Goal: Task Accomplishment & Management: Manage account settings

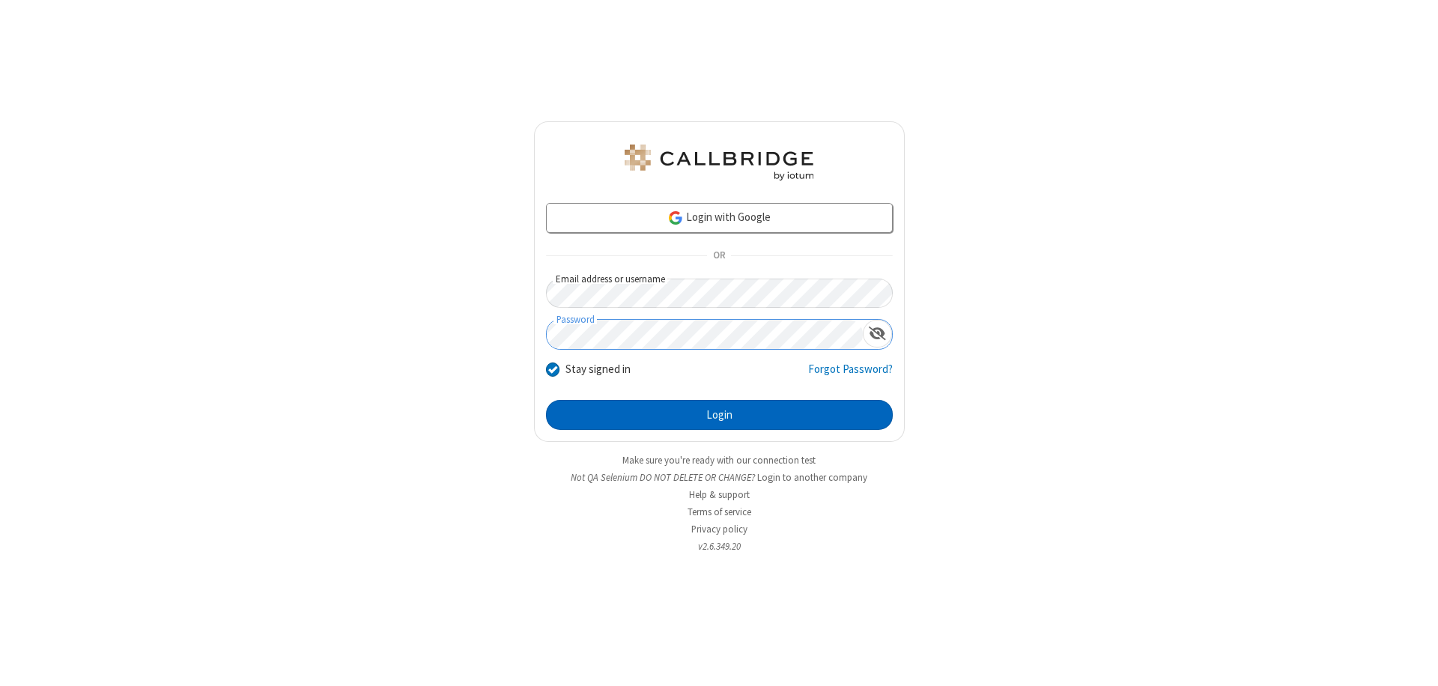
click at [719, 415] on button "Login" at bounding box center [719, 415] width 347 height 30
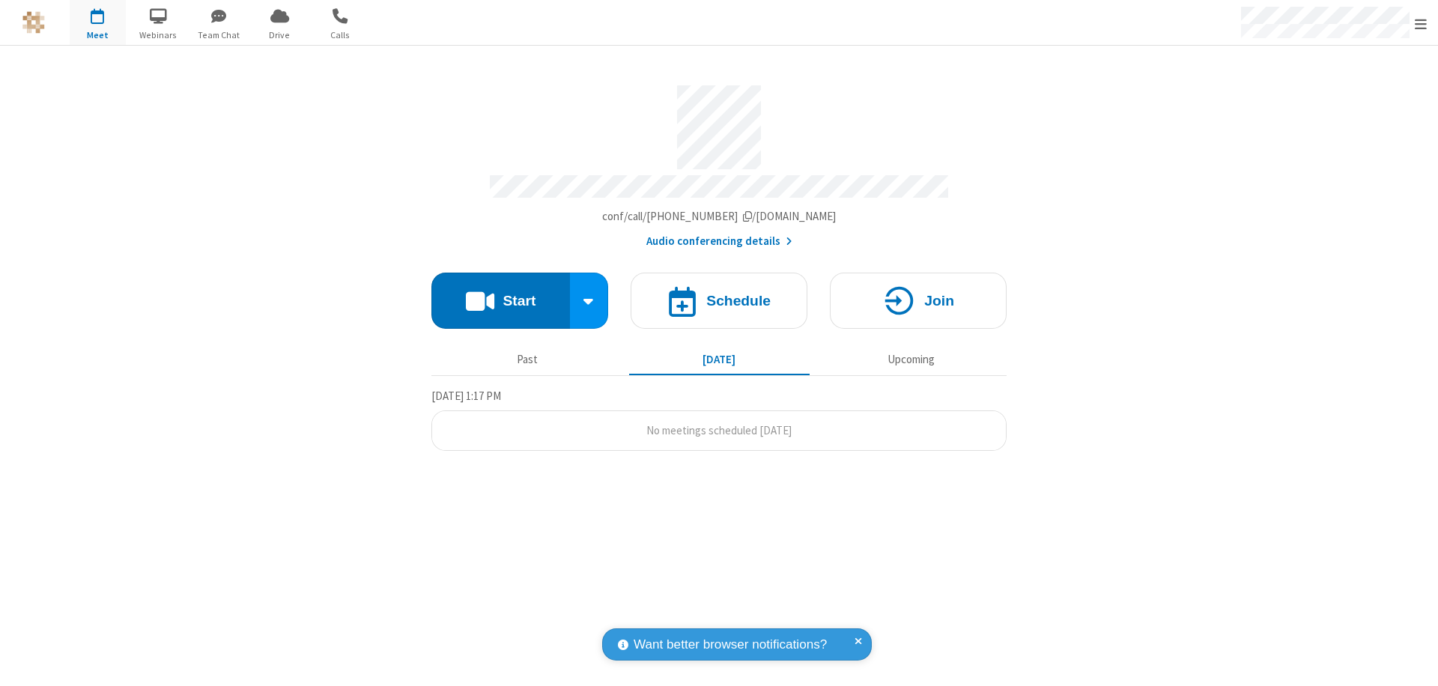
click at [1420, 23] on span "Open menu" at bounding box center [1420, 23] width 12 height 15
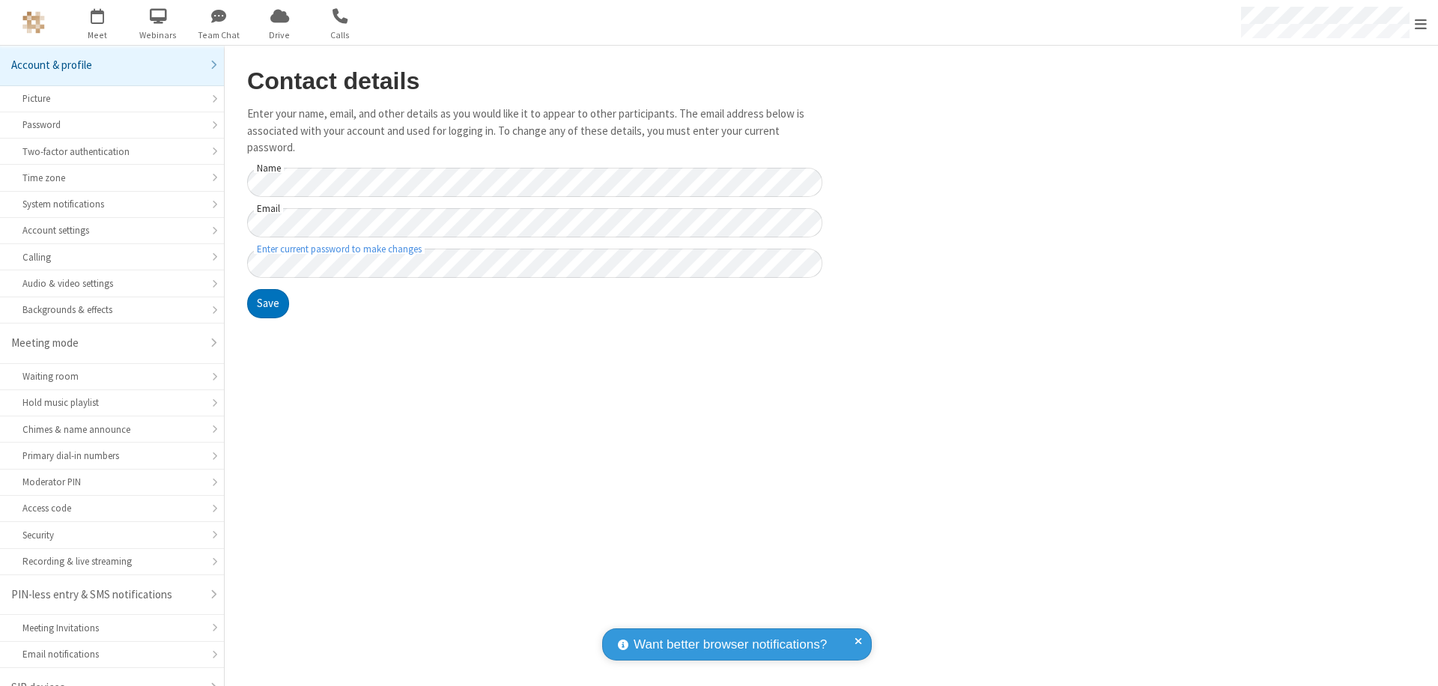
scroll to position [21, 0]
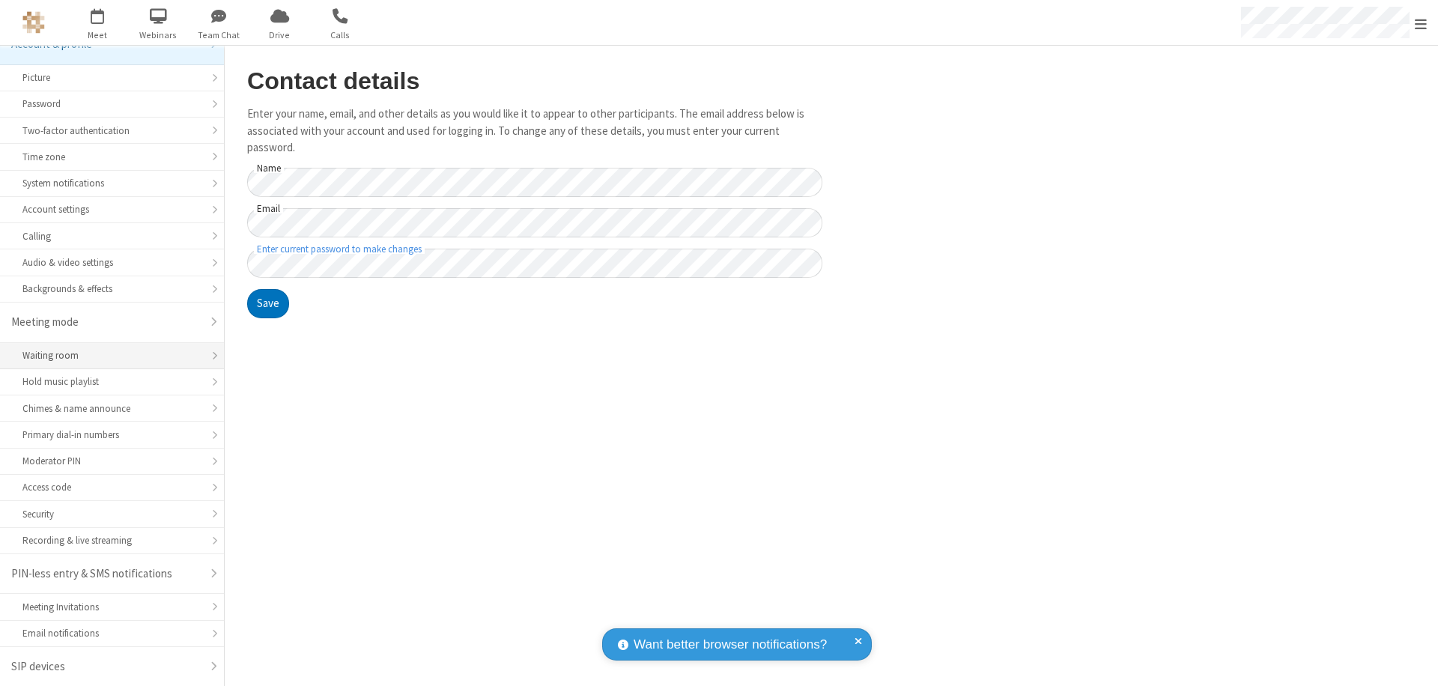
click at [106, 356] on div "Waiting room" at bounding box center [111, 355] width 179 height 14
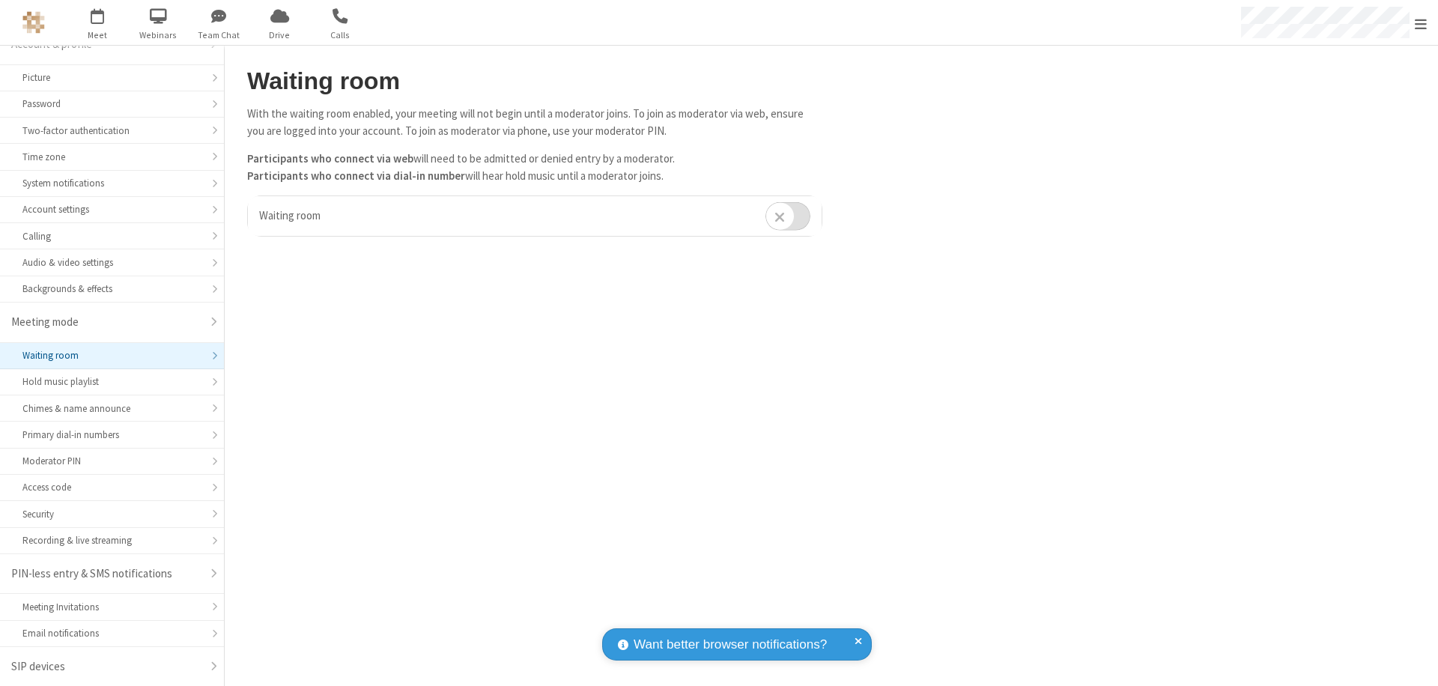
click at [788, 216] on input "checkbox" at bounding box center [787, 215] width 45 height 29
checkbox input "true"
click at [1420, 22] on span "Open menu" at bounding box center [1420, 23] width 12 height 15
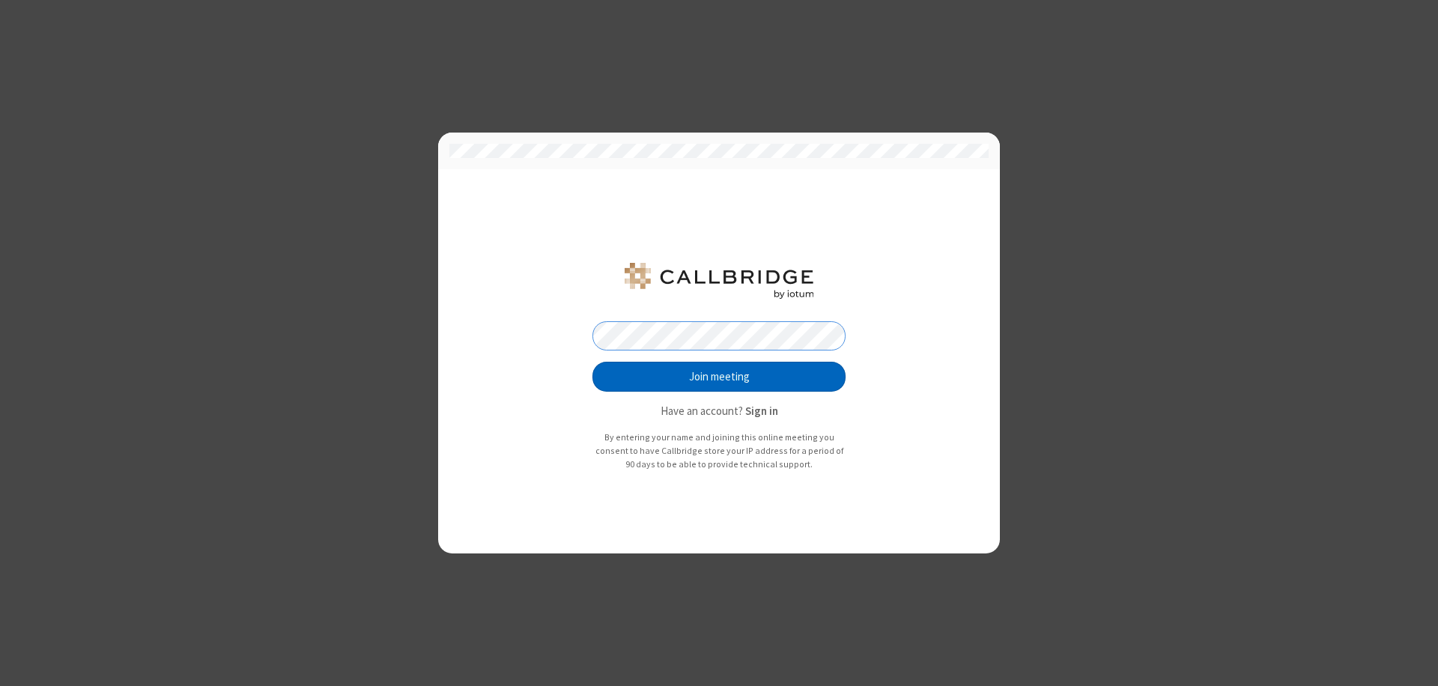
click at [719, 377] on button "Join meeting" at bounding box center [718, 377] width 253 height 30
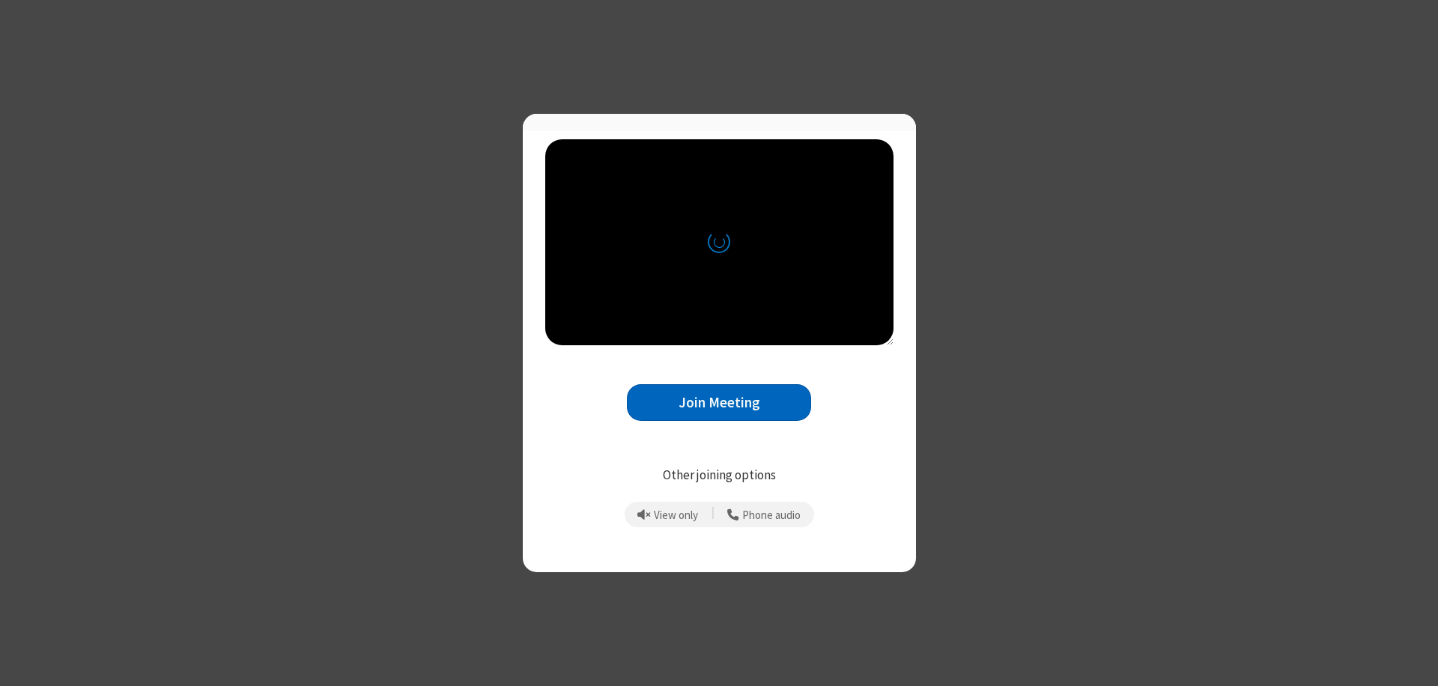
click at [719, 409] on button "Join Meeting" at bounding box center [719, 402] width 184 height 37
